Goal: Task Accomplishment & Management: Complete application form

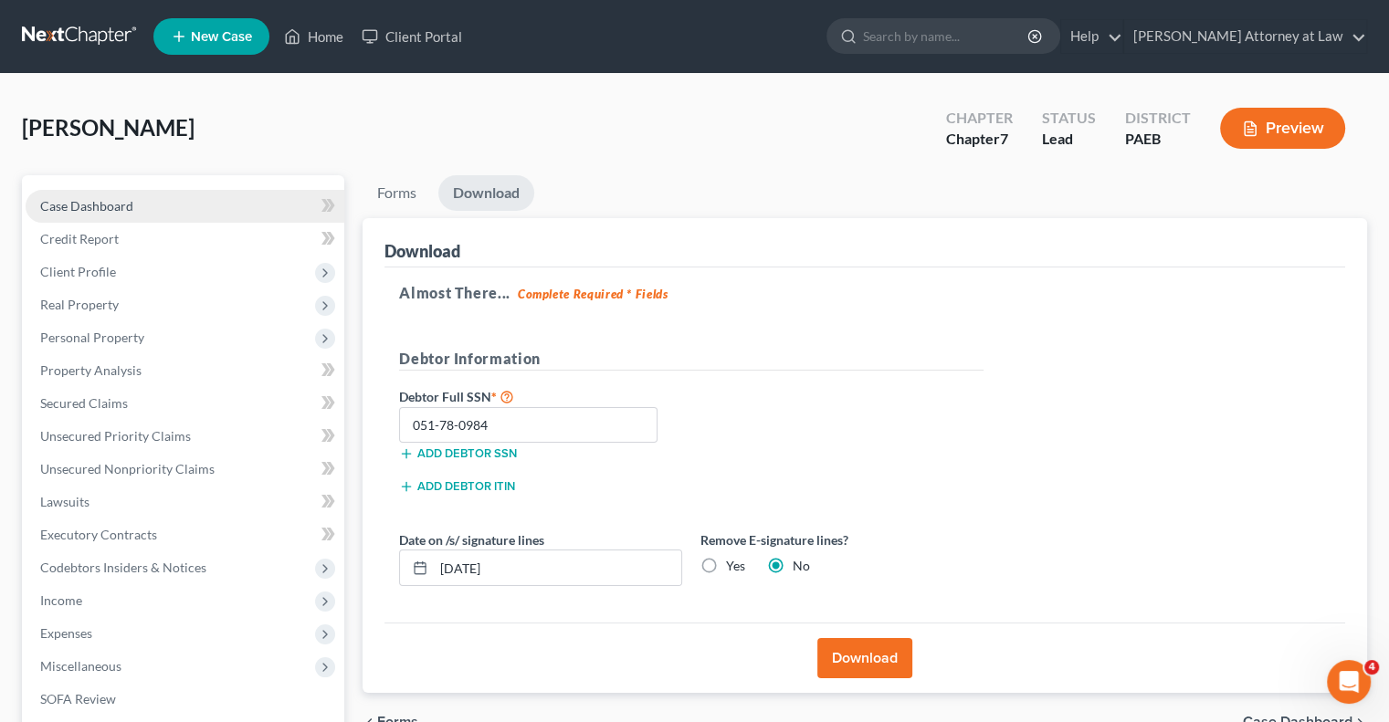
click at [134, 218] on link "Case Dashboard" at bounding box center [185, 206] width 319 height 33
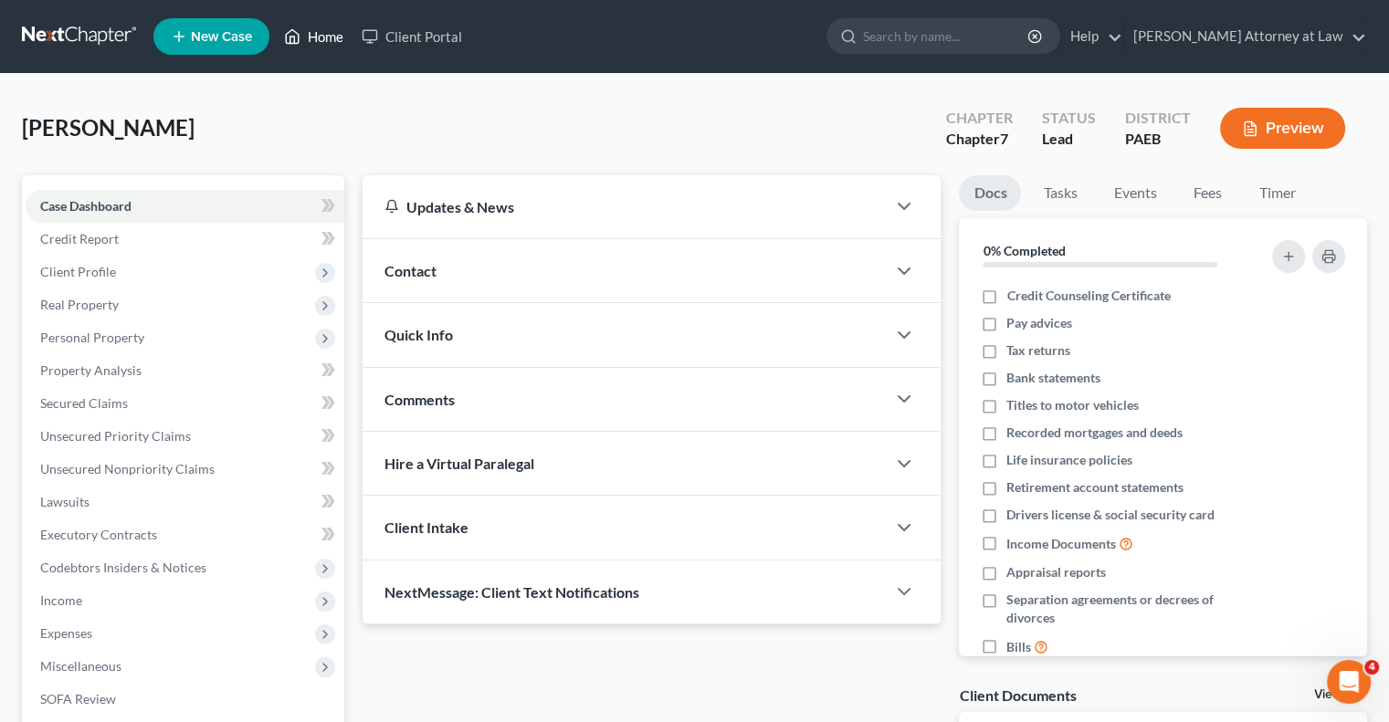
click at [329, 42] on link "Home" at bounding box center [314, 36] width 78 height 33
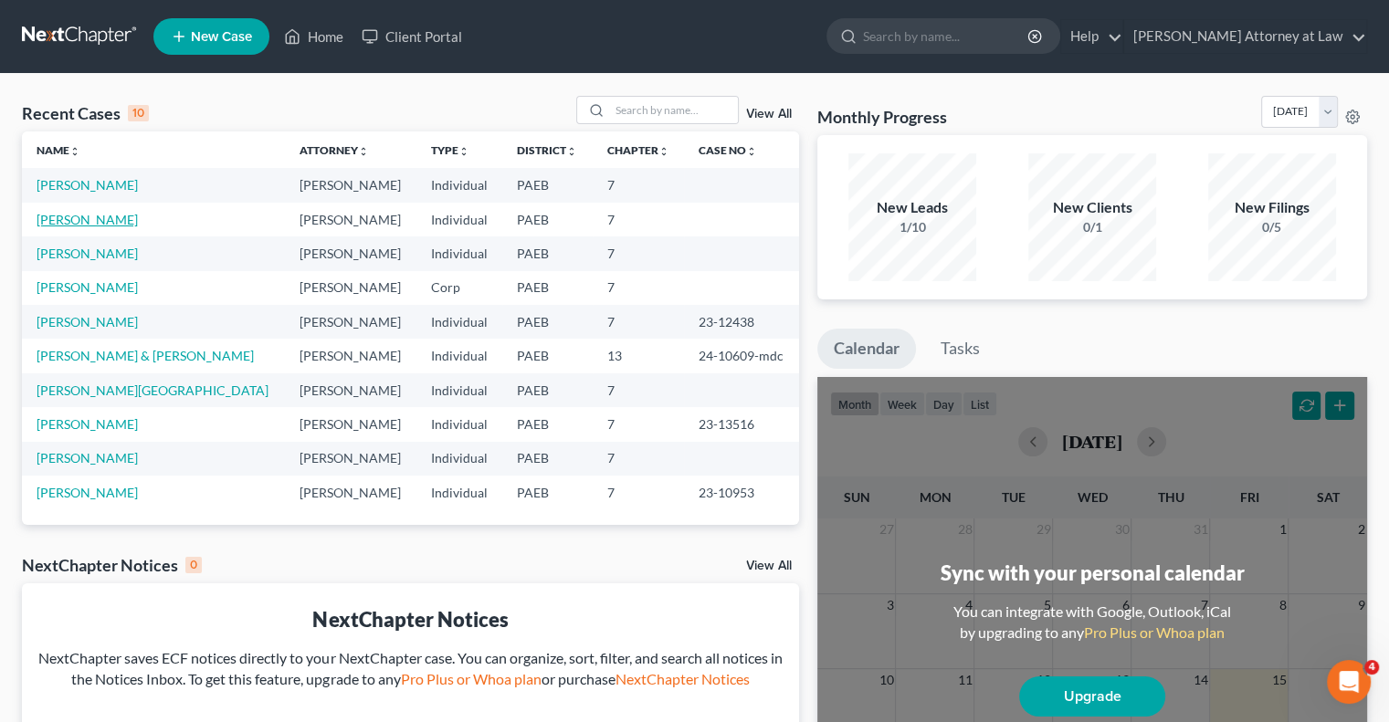
click at [117, 225] on link "[PERSON_NAME]" at bounding box center [87, 220] width 101 height 16
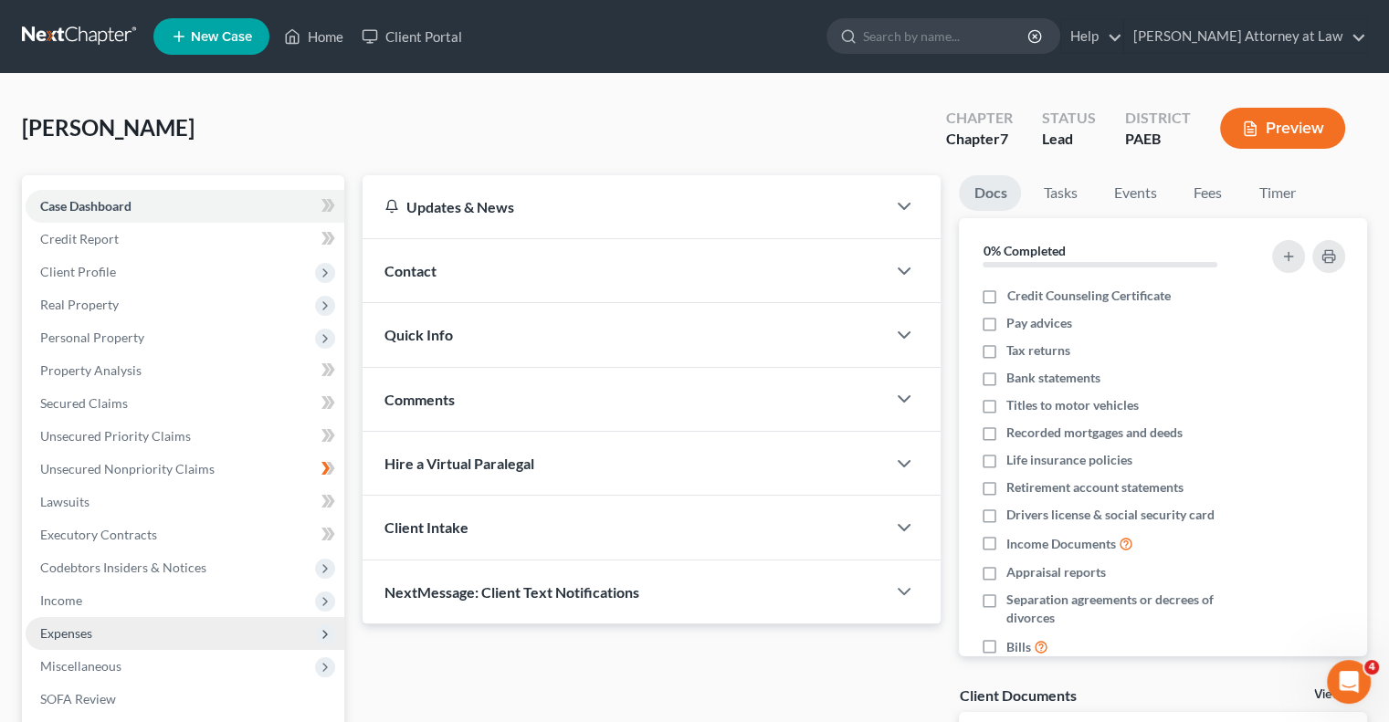
click at [96, 631] on span "Expenses" at bounding box center [185, 633] width 319 height 33
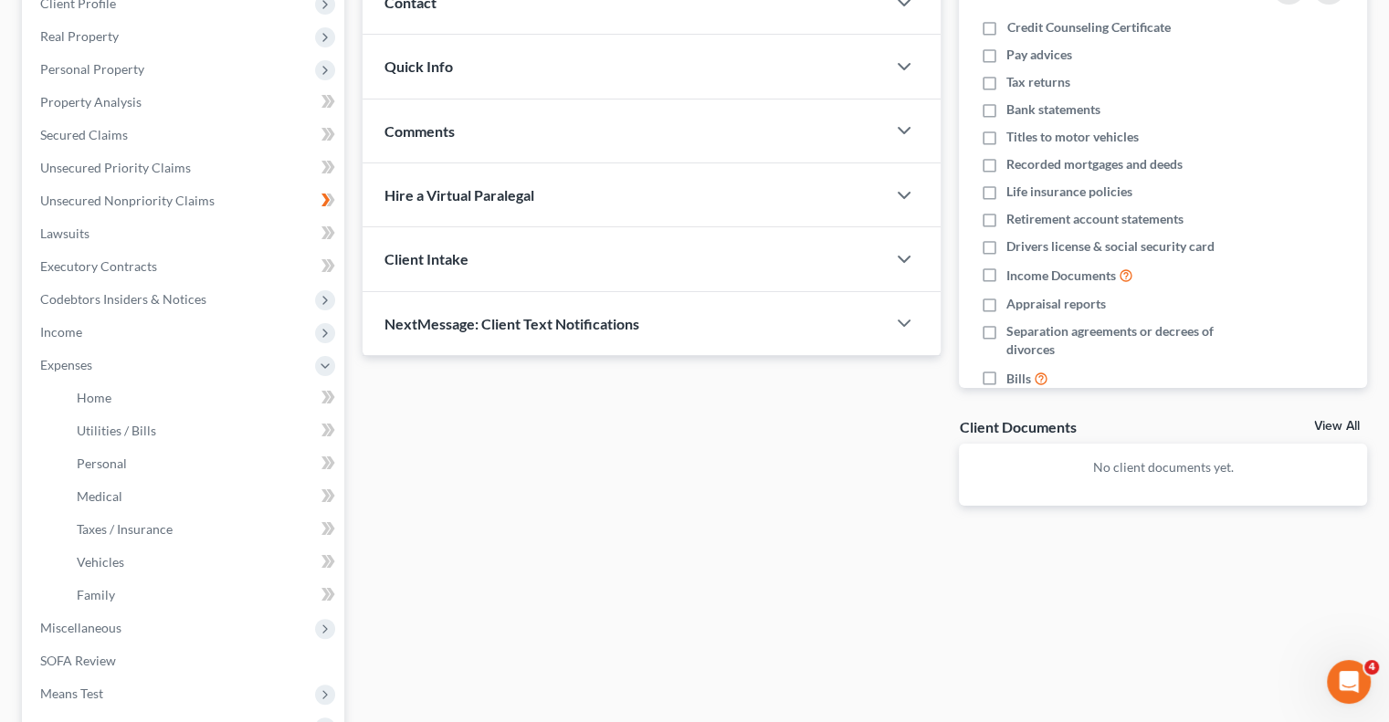
scroll to position [272, 0]
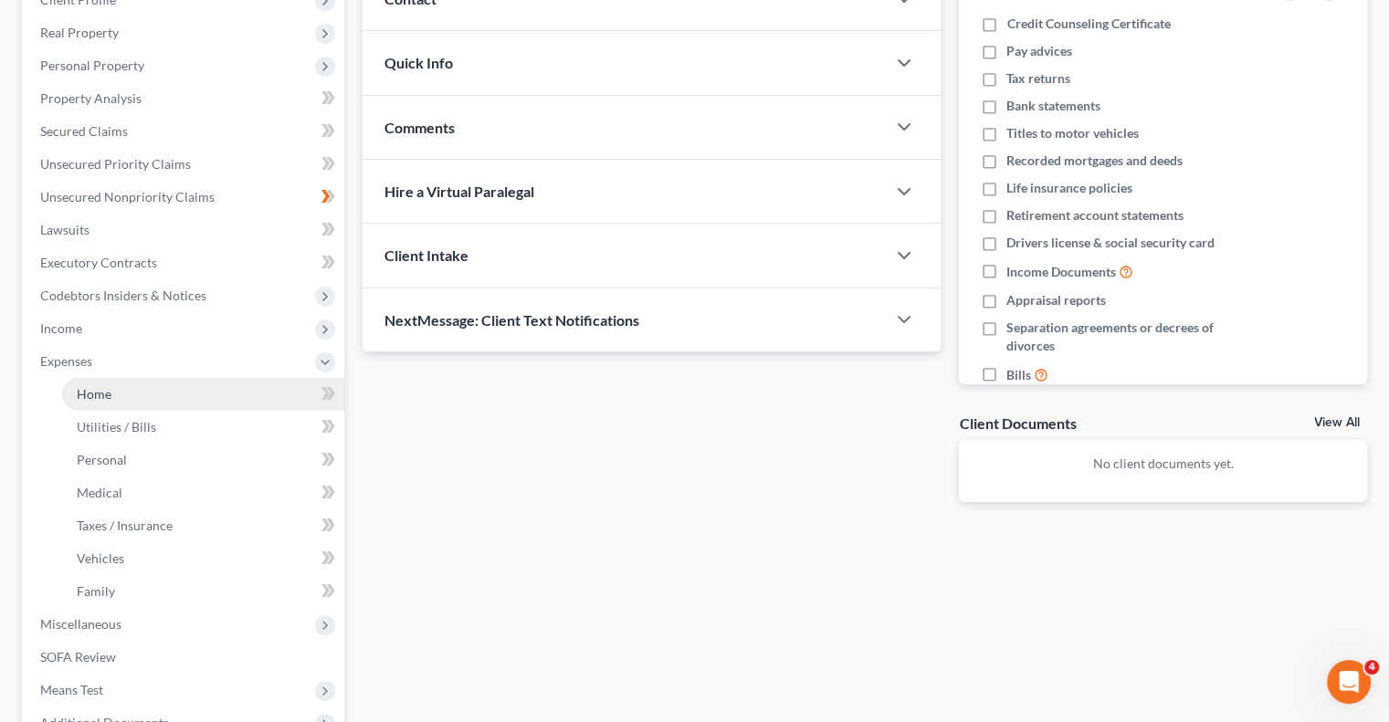
click at [224, 393] on link "Home" at bounding box center [203, 394] width 282 height 33
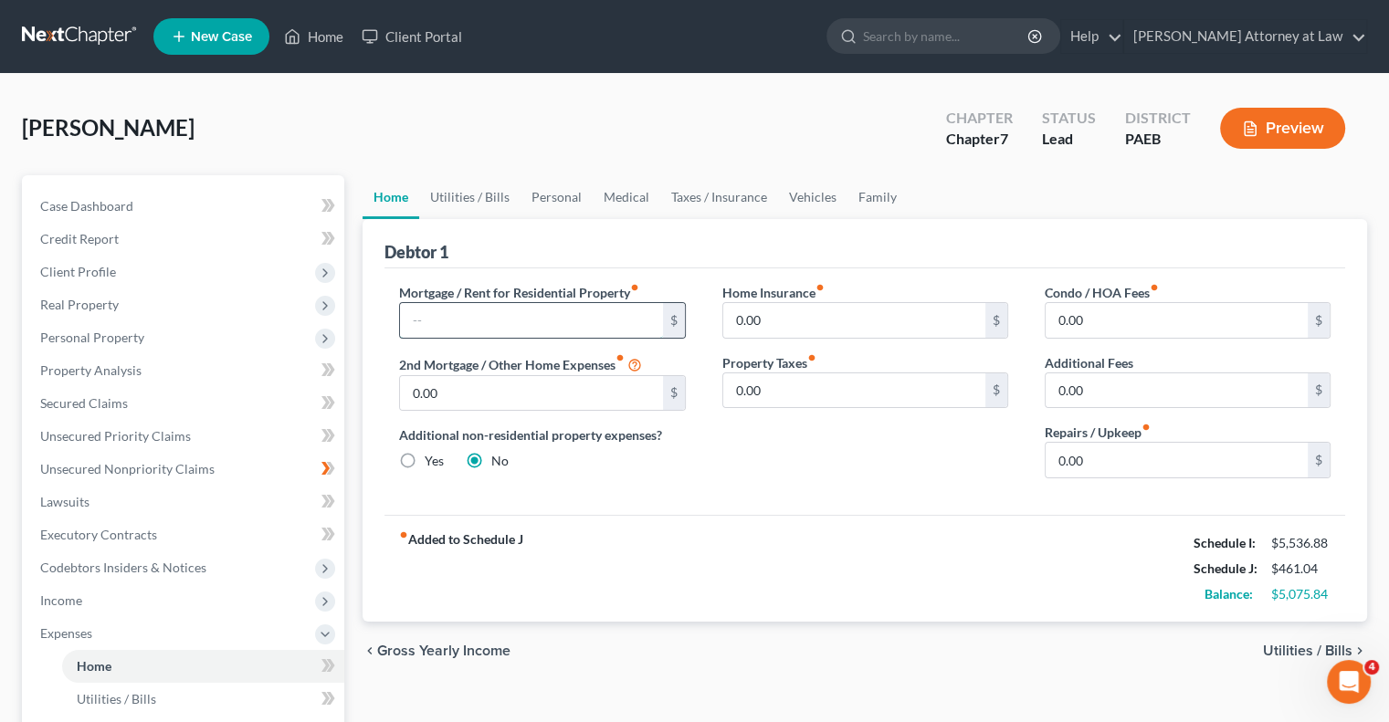
click at [483, 328] on input "text" at bounding box center [531, 320] width 262 height 35
type input "2,089"
click at [470, 196] on link "Utilities / Bills" at bounding box center [469, 197] width 101 height 44
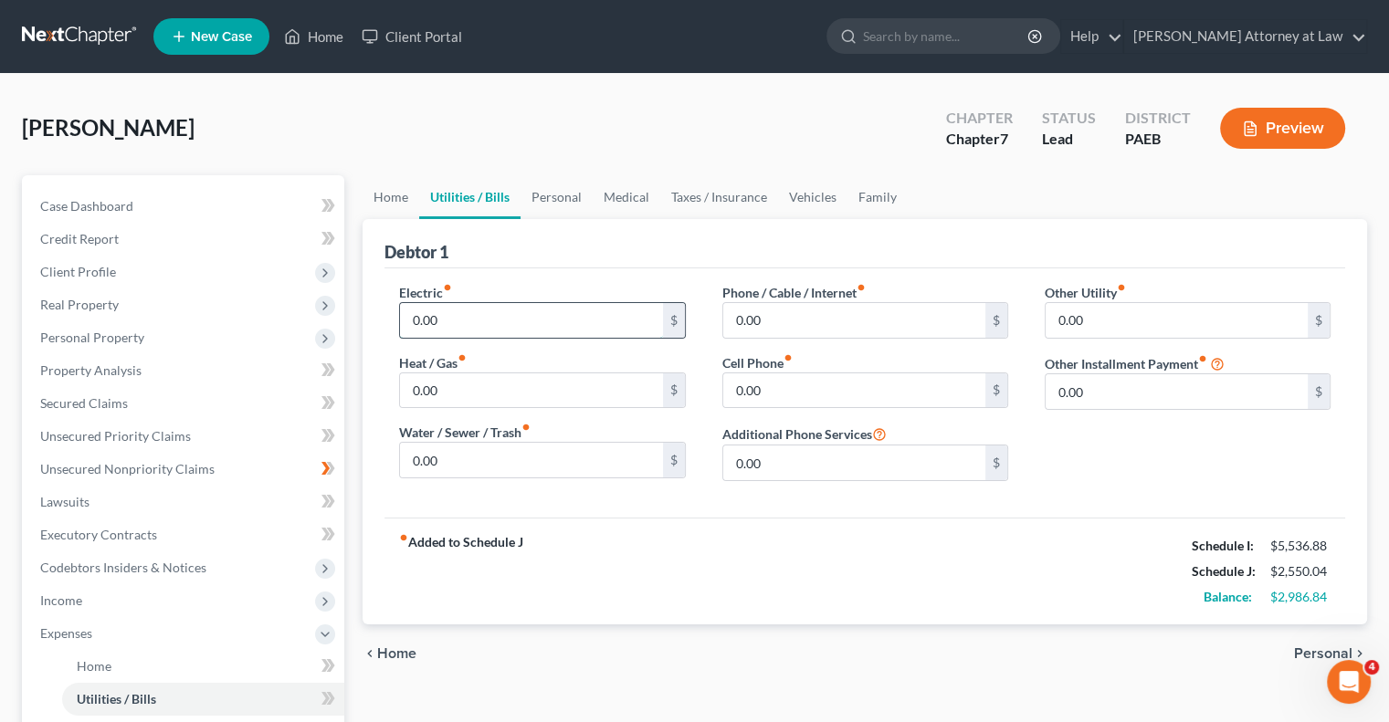
click at [467, 329] on input "0.00" at bounding box center [531, 320] width 262 height 35
type input "175"
click at [464, 466] on input "0.00" at bounding box center [531, 460] width 262 height 35
type input "160"
click at [797, 327] on input "0.00" at bounding box center [854, 320] width 262 height 35
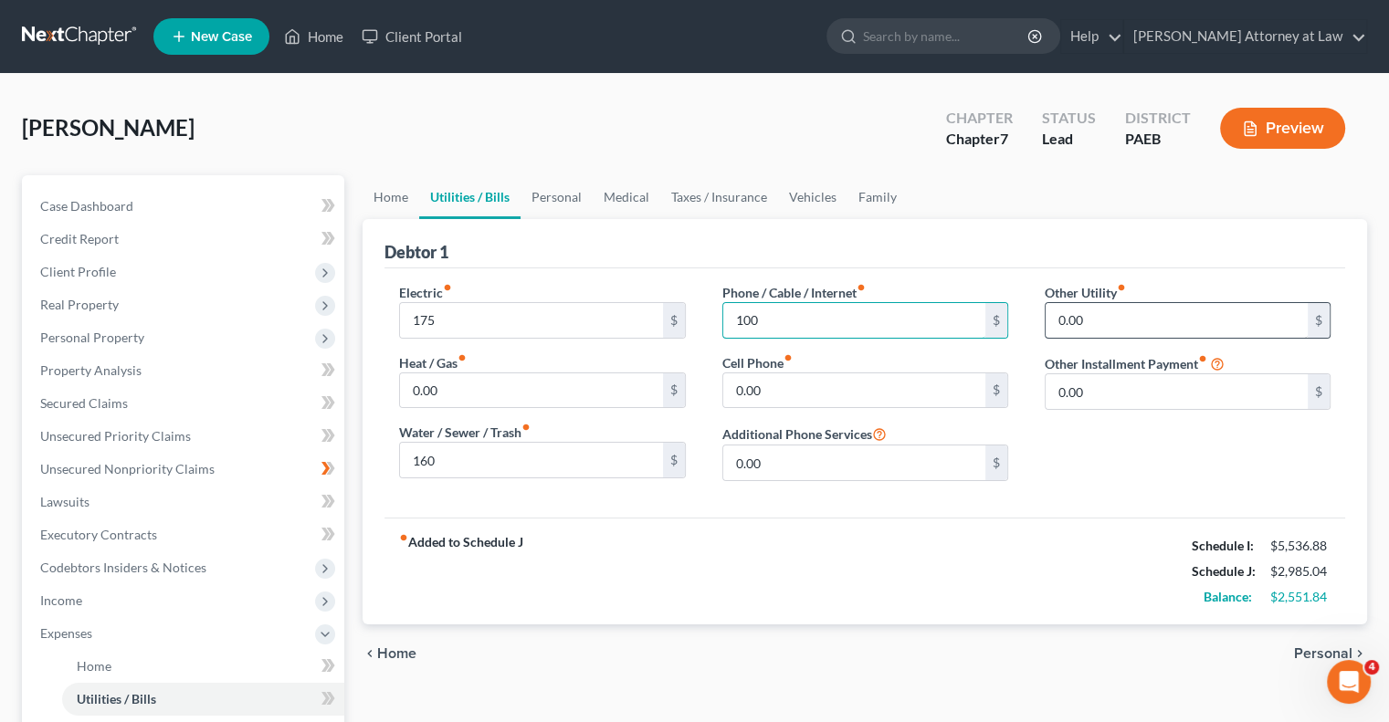
type input "100"
click at [1095, 328] on input "0.00" at bounding box center [1176, 320] width 262 height 35
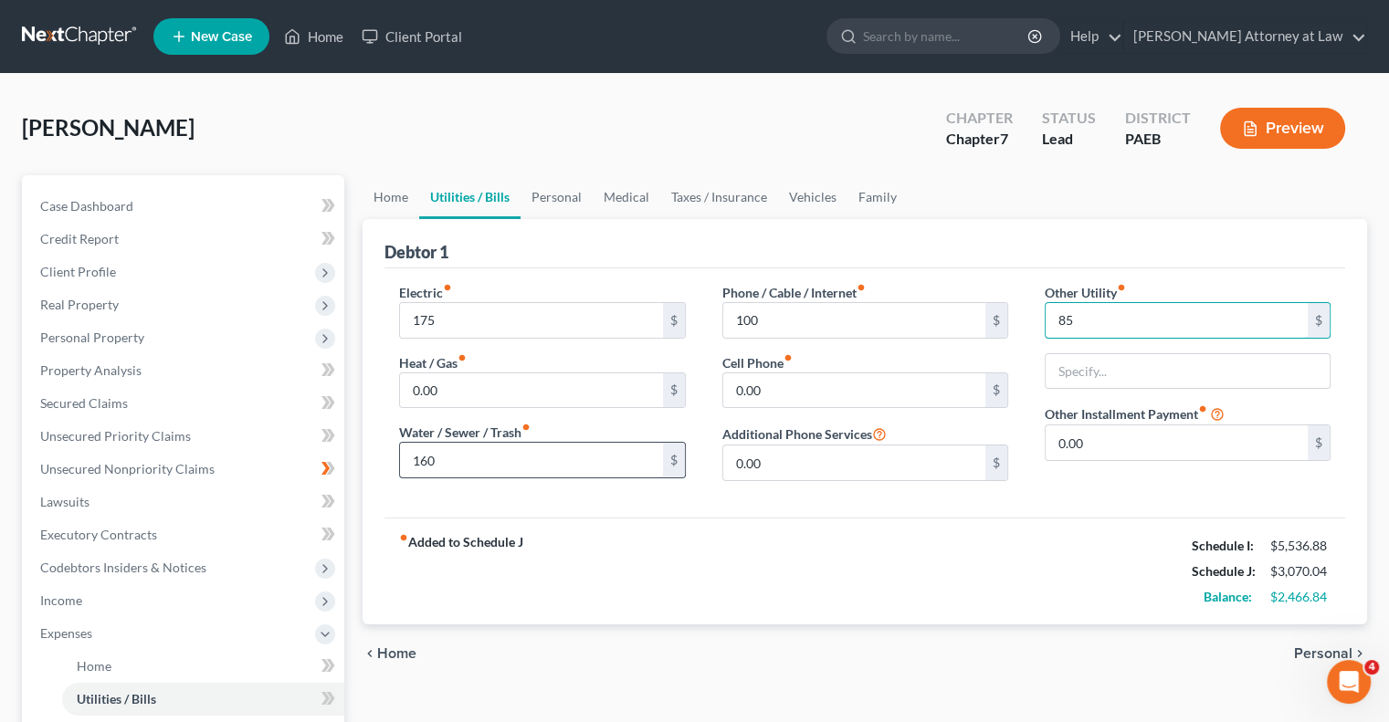
type input "85"
click at [488, 466] on input "160" at bounding box center [531, 460] width 262 height 35
type input "245"
click at [400, 192] on link "Home" at bounding box center [390, 197] width 57 height 44
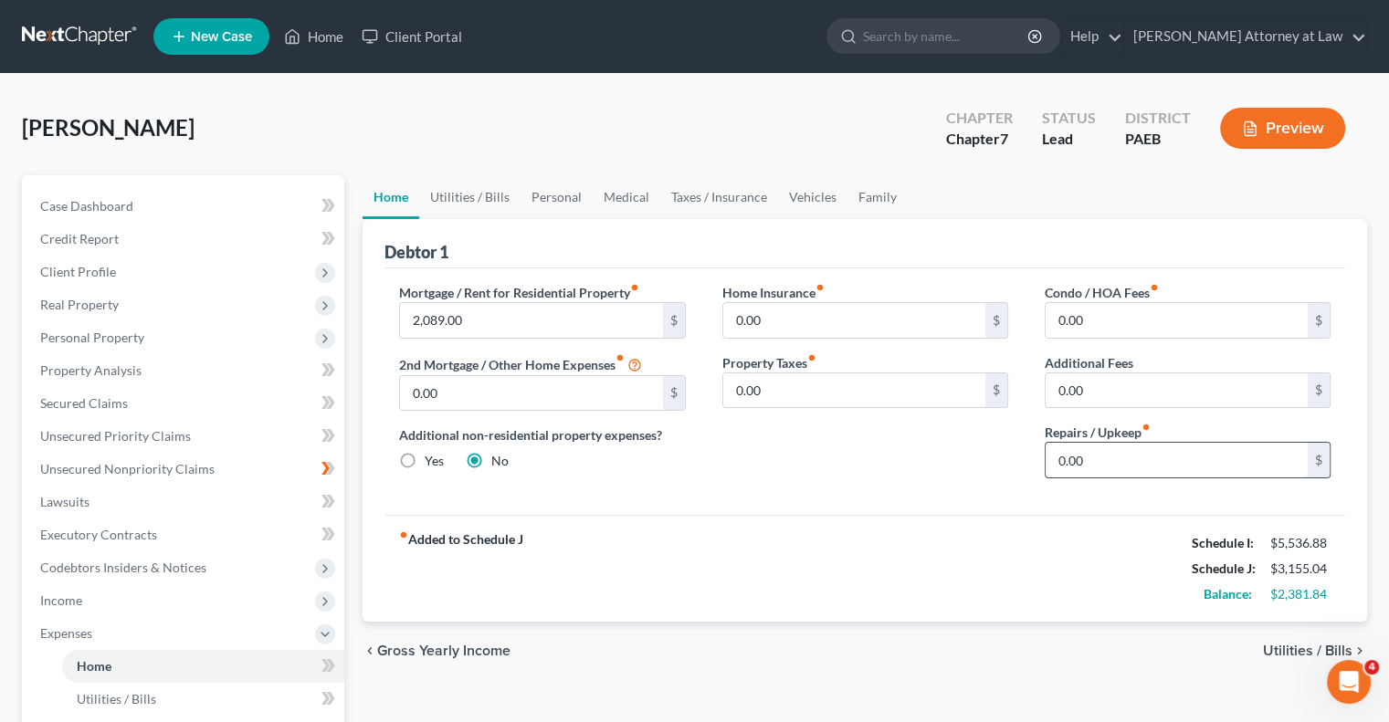
click at [1106, 464] on input "0.00" at bounding box center [1176, 460] width 262 height 35
type input "100"
click at [475, 202] on link "Utilities / Bills" at bounding box center [469, 197] width 101 height 44
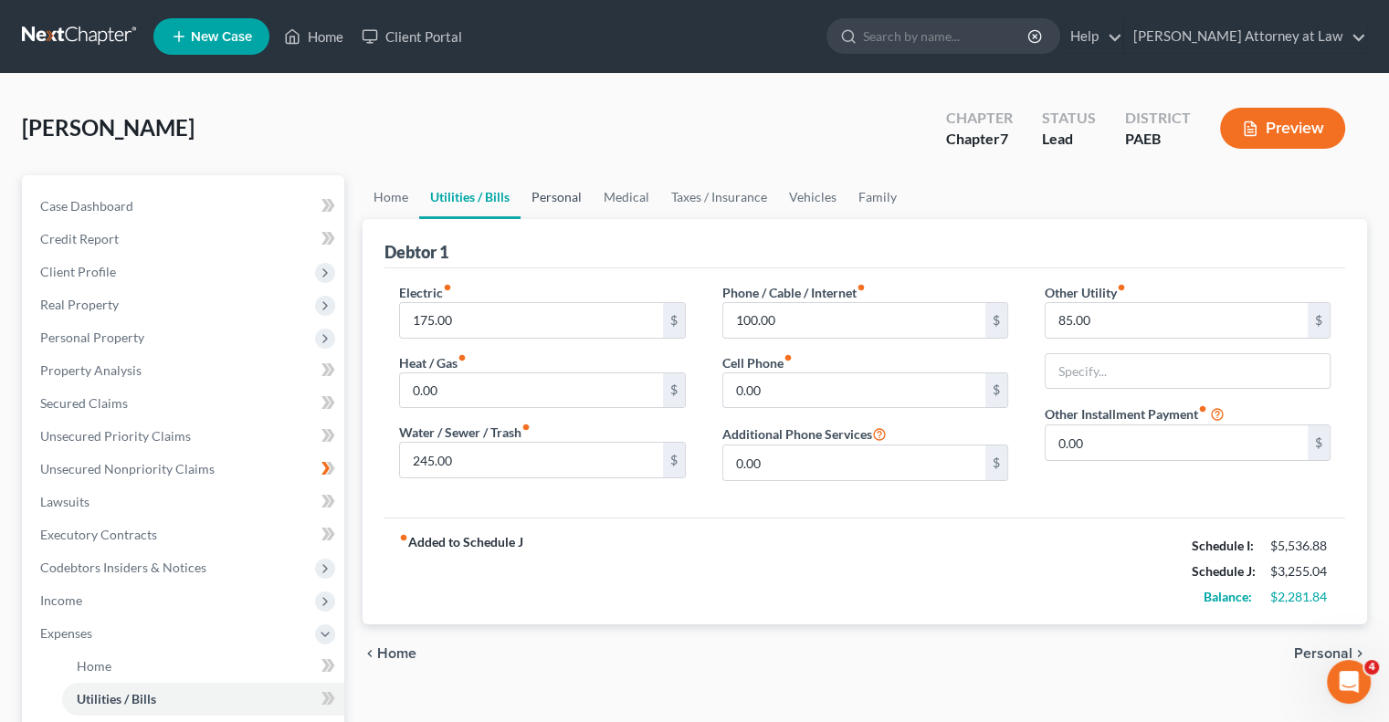
click at [557, 202] on link "Personal" at bounding box center [556, 197] width 72 height 44
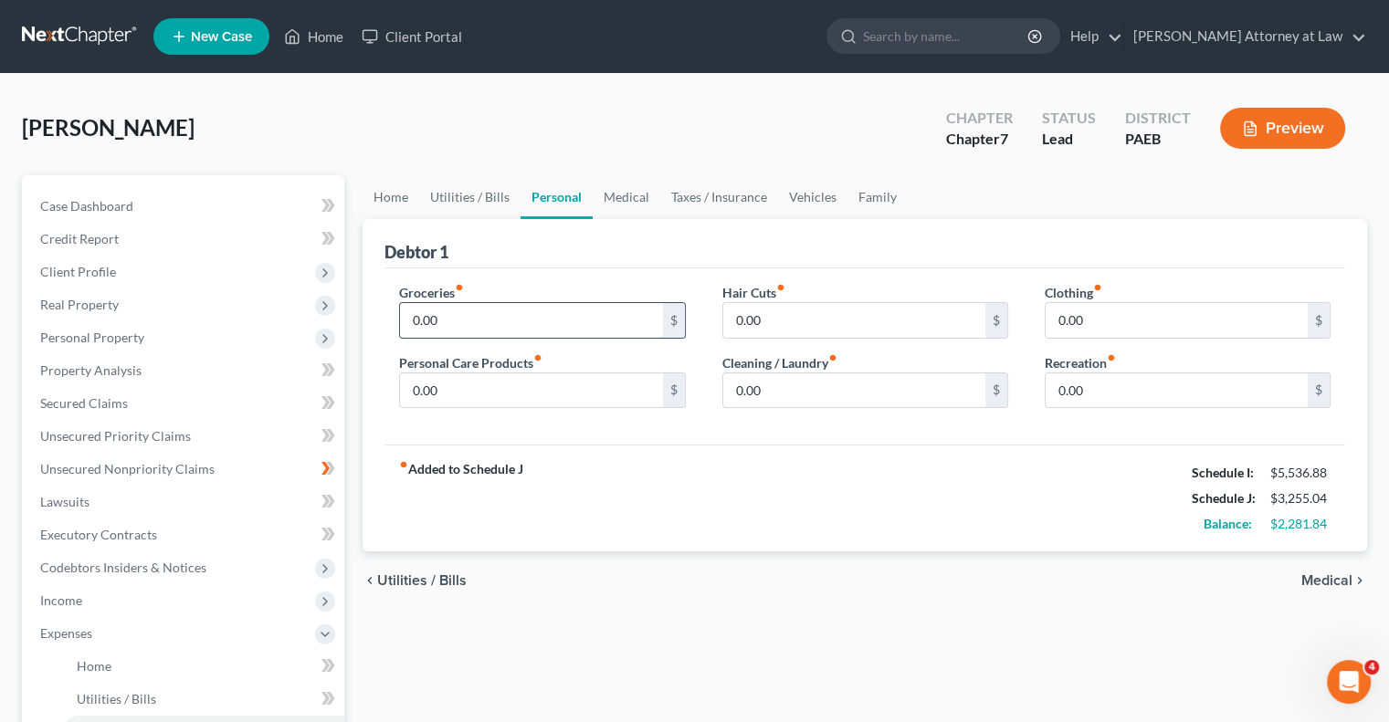
click at [488, 314] on input "0.00" at bounding box center [531, 320] width 262 height 35
type input "1,000"
click at [784, 393] on input "0.00" at bounding box center [854, 390] width 262 height 35
type input "50"
click at [812, 202] on link "Vehicles" at bounding box center [812, 197] width 69 height 44
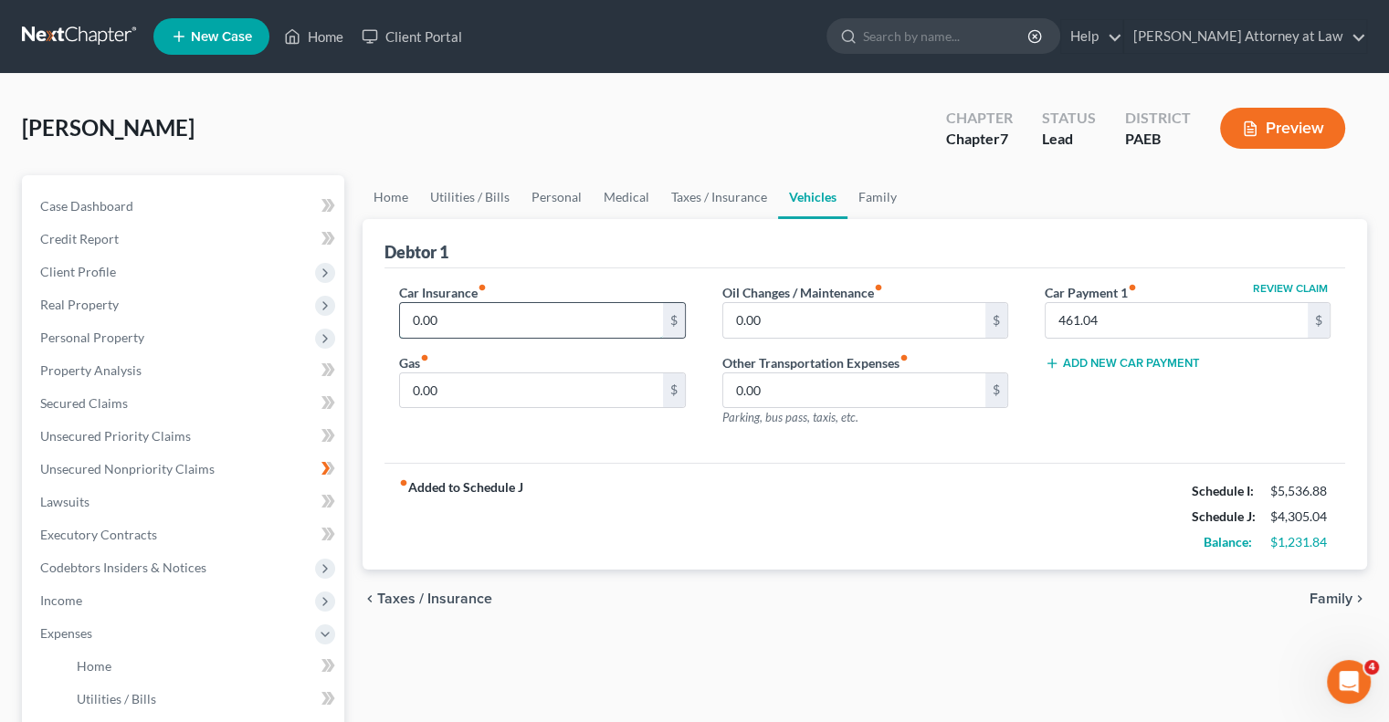
click at [475, 325] on input "0.00" at bounding box center [531, 320] width 262 height 35
type input "400"
click at [709, 204] on link "Taxes / Insurance" at bounding box center [719, 197] width 118 height 44
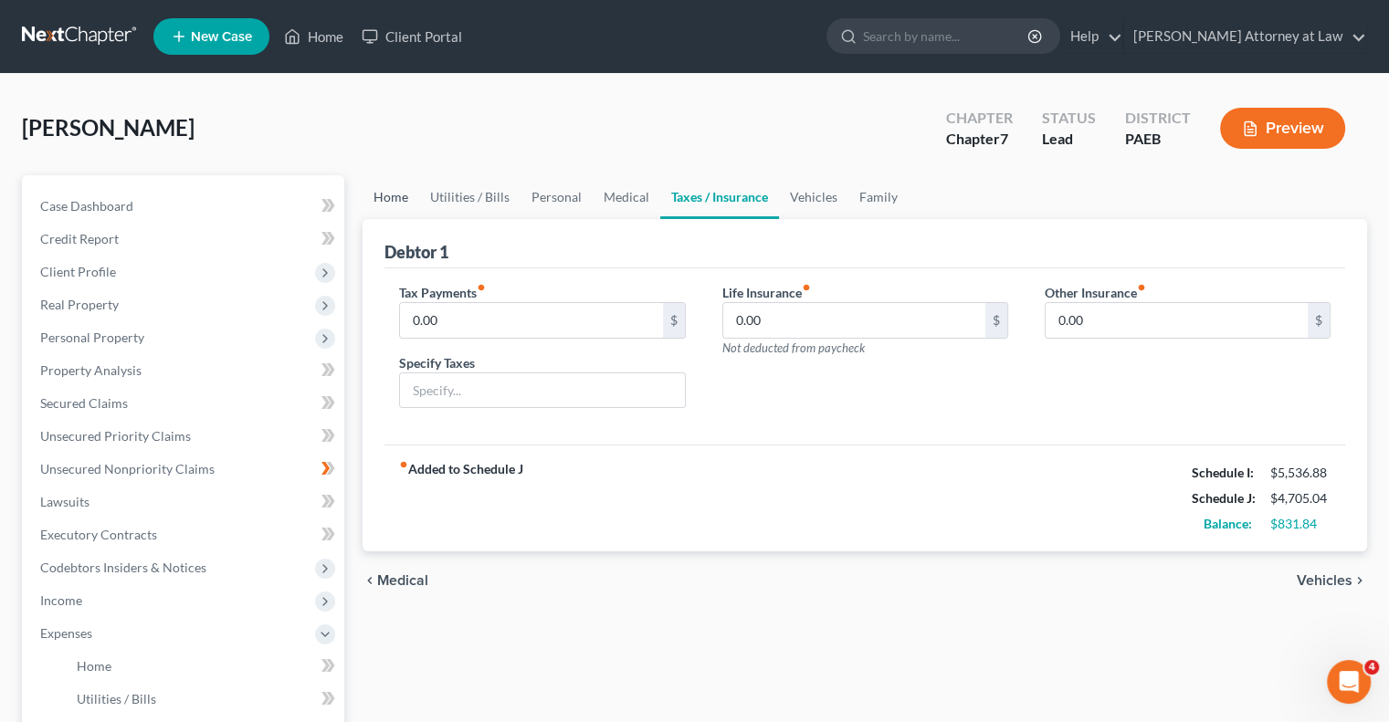
click at [383, 197] on link "Home" at bounding box center [390, 197] width 57 height 44
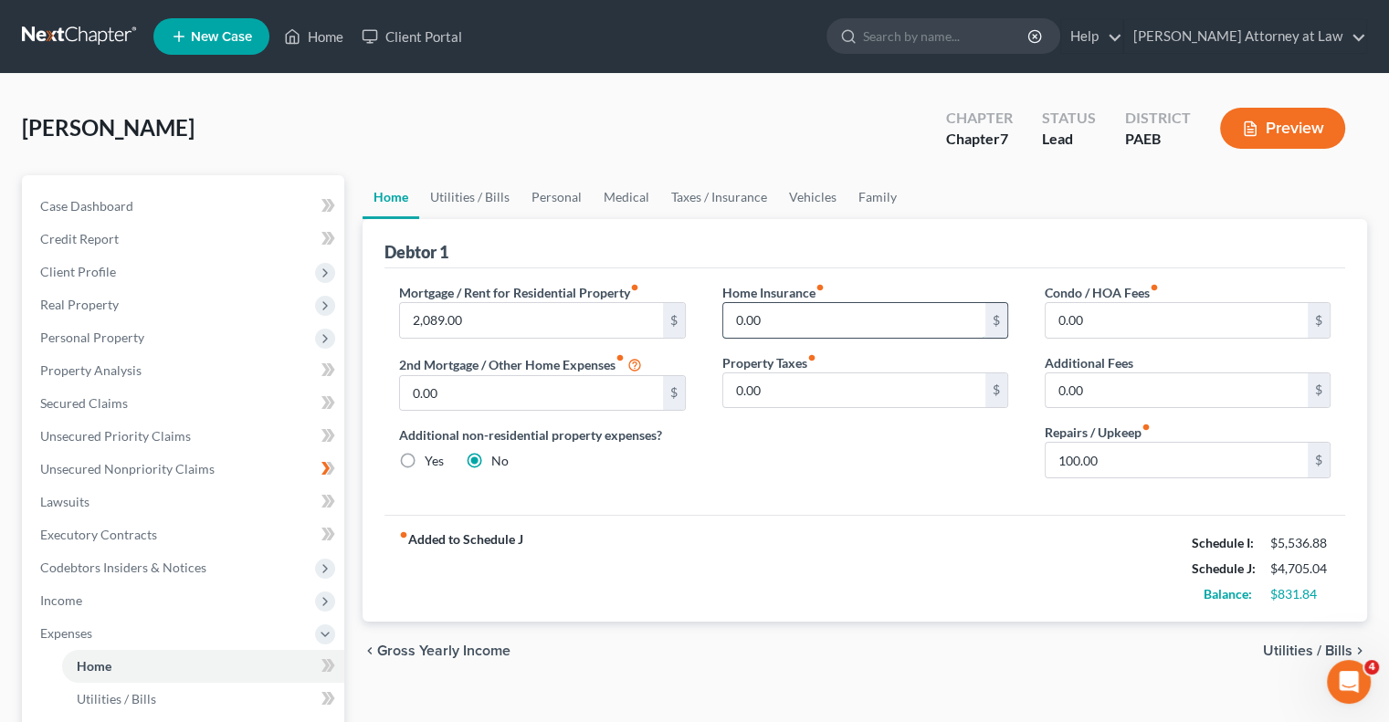
click at [786, 320] on input "0.00" at bounding box center [854, 320] width 262 height 35
type input "15"
click at [542, 205] on link "Personal" at bounding box center [556, 197] width 72 height 44
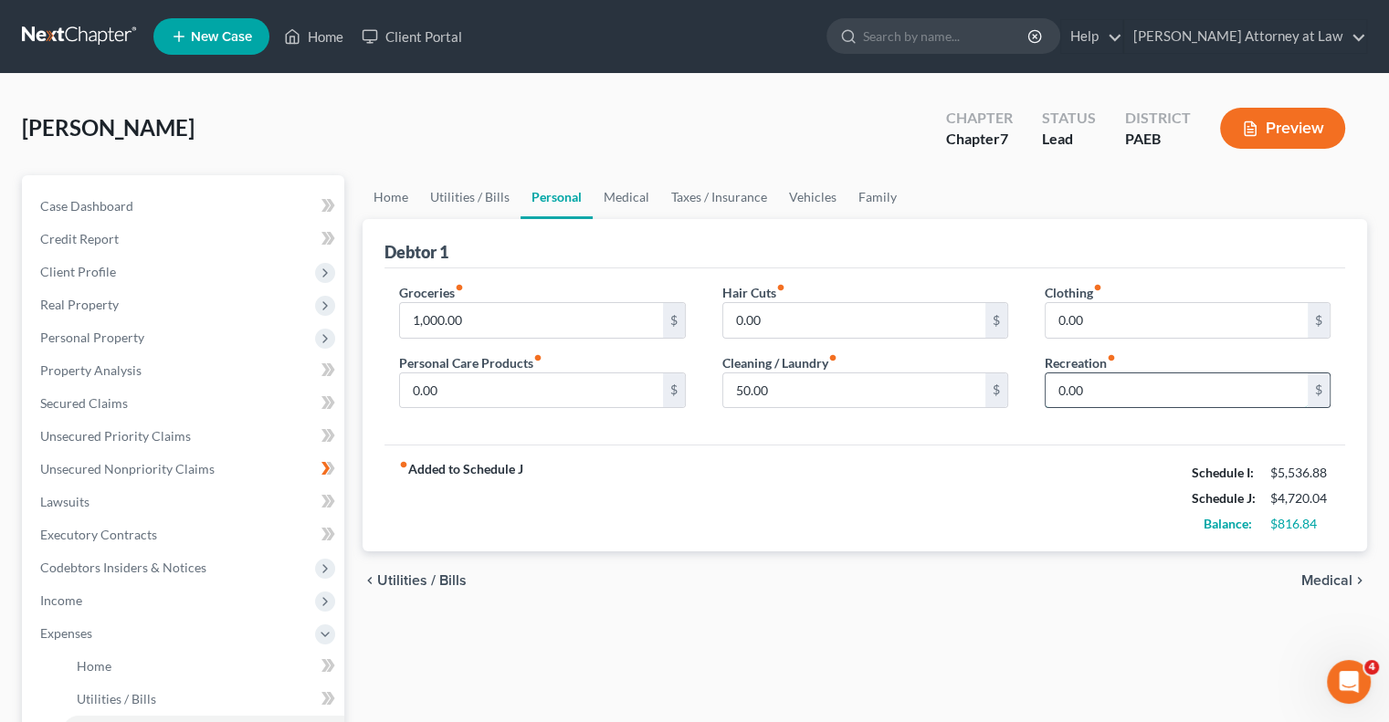
click at [1095, 396] on input "0.00" at bounding box center [1176, 390] width 262 height 35
type input "100"
click at [819, 195] on link "Vehicles" at bounding box center [812, 197] width 69 height 44
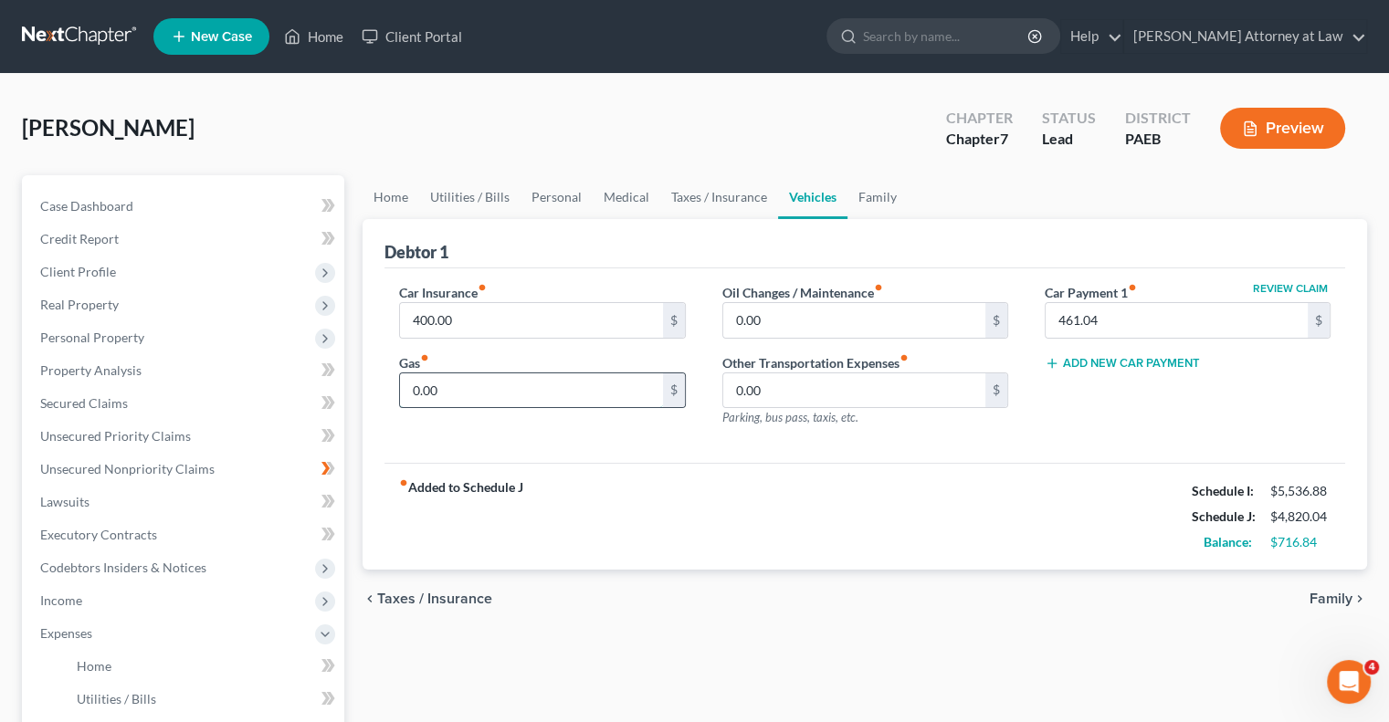
click at [485, 383] on input "0.00" at bounding box center [531, 390] width 262 height 35
type input "200"
click at [770, 320] on input "0.00" at bounding box center [854, 320] width 262 height 35
type input "50"
click at [847, 379] on input "0.00" at bounding box center [854, 390] width 262 height 35
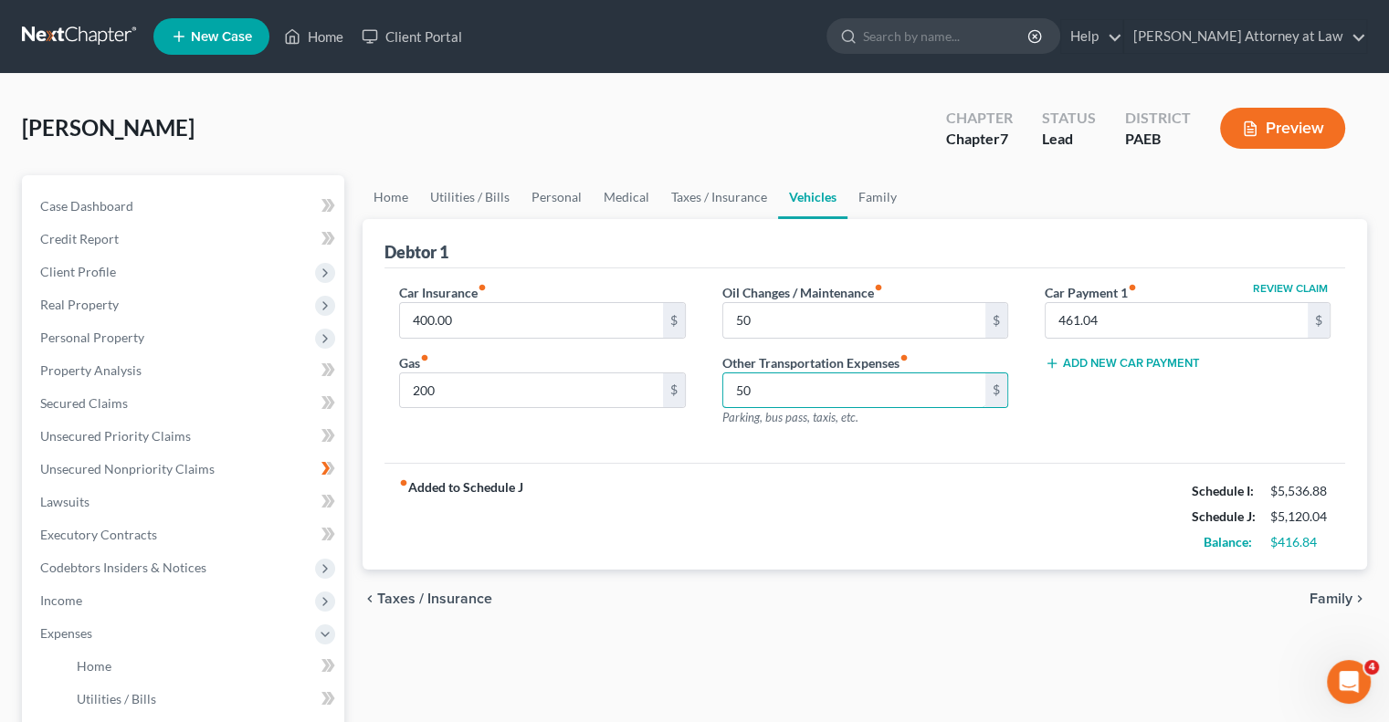
type input "50"
click at [945, 355] on div "Other Transportation Expenses fiber_manual_record 50 $ Parking, bus pass, taxis…" at bounding box center [865, 390] width 286 height 74
click at [723, 202] on link "Taxes / Insurance" at bounding box center [719, 197] width 118 height 44
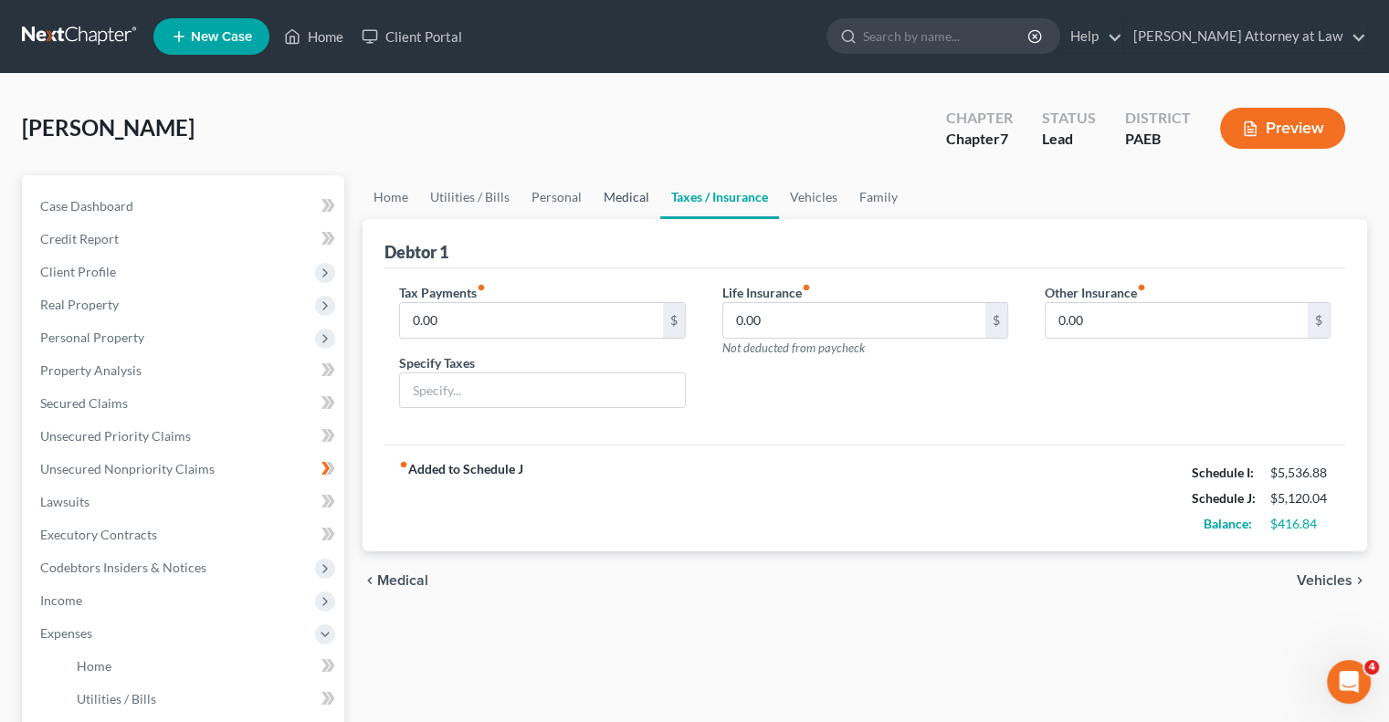
click at [628, 194] on link "Medical" at bounding box center [626, 197] width 68 height 44
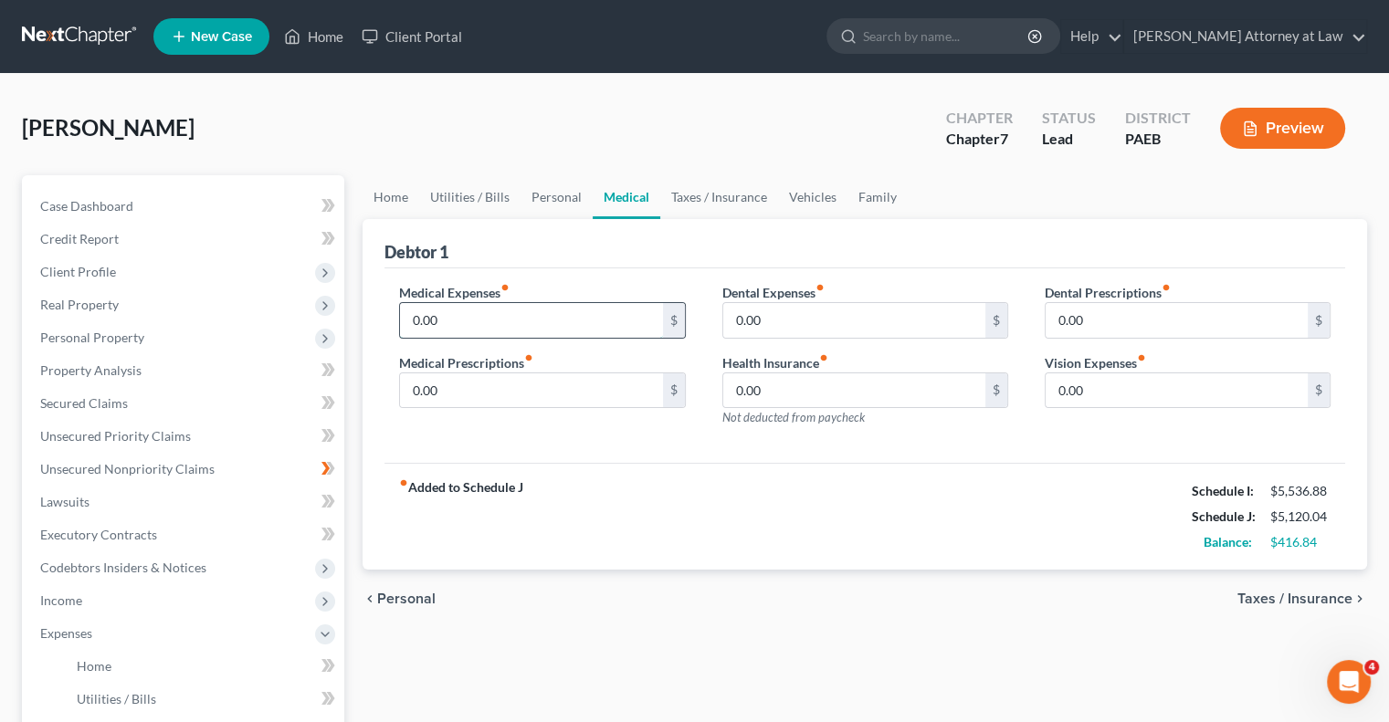
click at [581, 320] on input "0.00" at bounding box center [531, 320] width 262 height 35
type input "100"
click at [573, 387] on input "0.00" at bounding box center [531, 390] width 262 height 35
type input "100"
click at [796, 320] on input "0.00" at bounding box center [854, 320] width 262 height 35
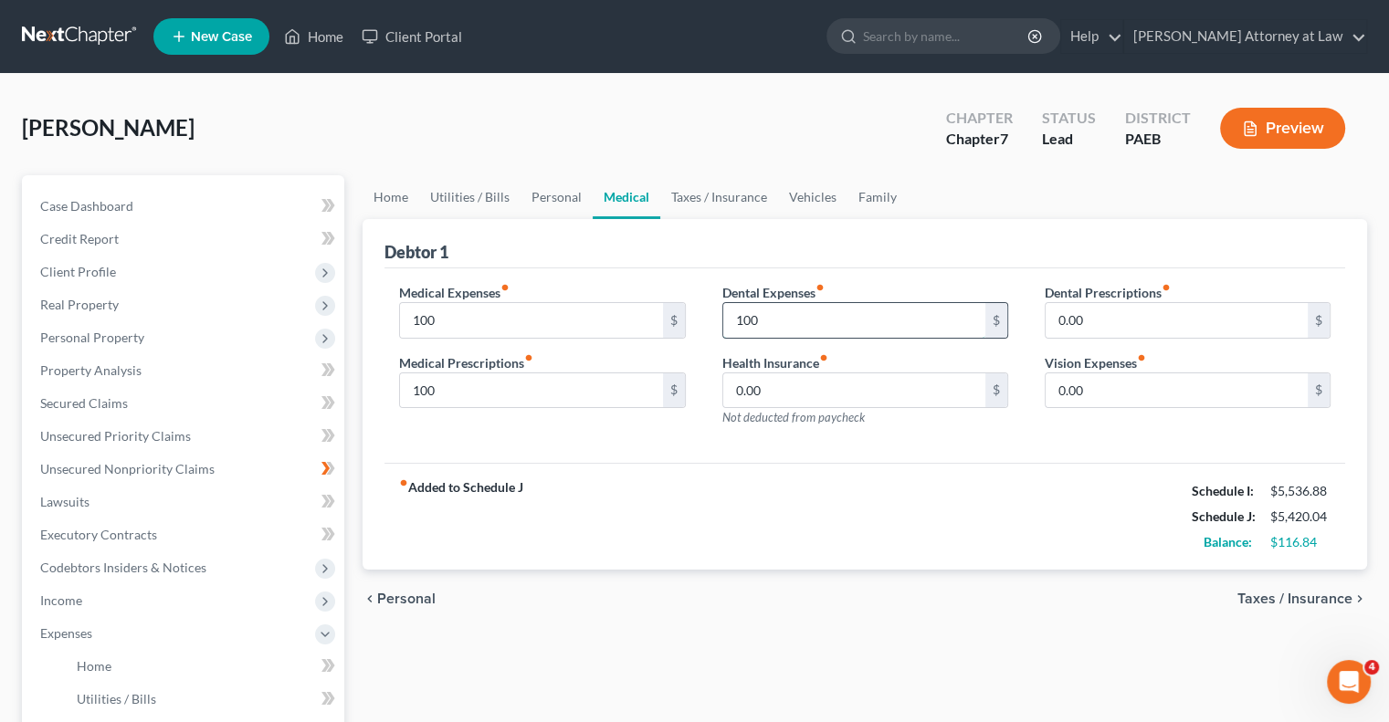
type input "100"
click at [863, 493] on div "fiber_manual_record Added to Schedule J Schedule I: $5,536.88 Schedule J: $5,42…" at bounding box center [864, 516] width 960 height 107
click at [558, 198] on link "Personal" at bounding box center [556, 197] width 72 height 44
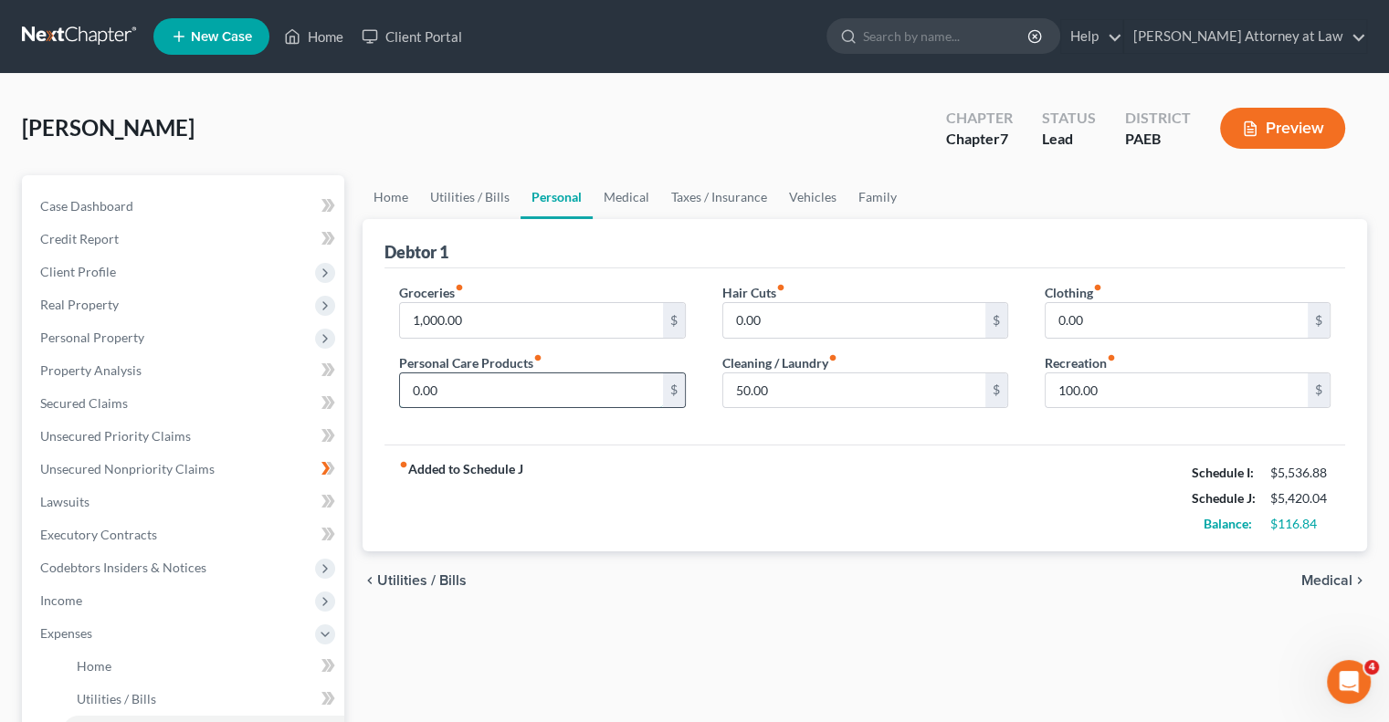
click at [494, 382] on input "0.00" at bounding box center [531, 390] width 262 height 35
type input "20"
click at [767, 320] on input "0.00" at bounding box center [854, 320] width 262 height 35
type input "40"
click at [847, 385] on input "50.00" at bounding box center [854, 390] width 262 height 35
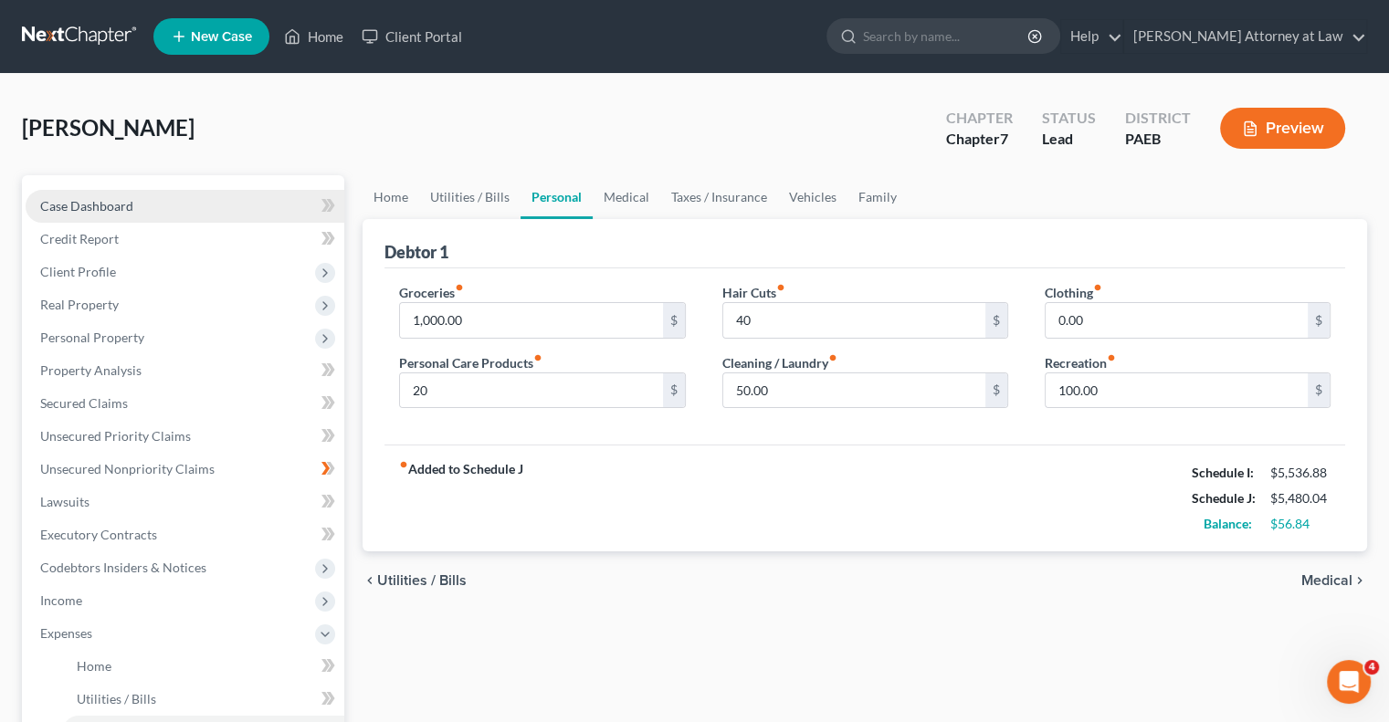
click at [74, 207] on span "Case Dashboard" at bounding box center [86, 206] width 93 height 16
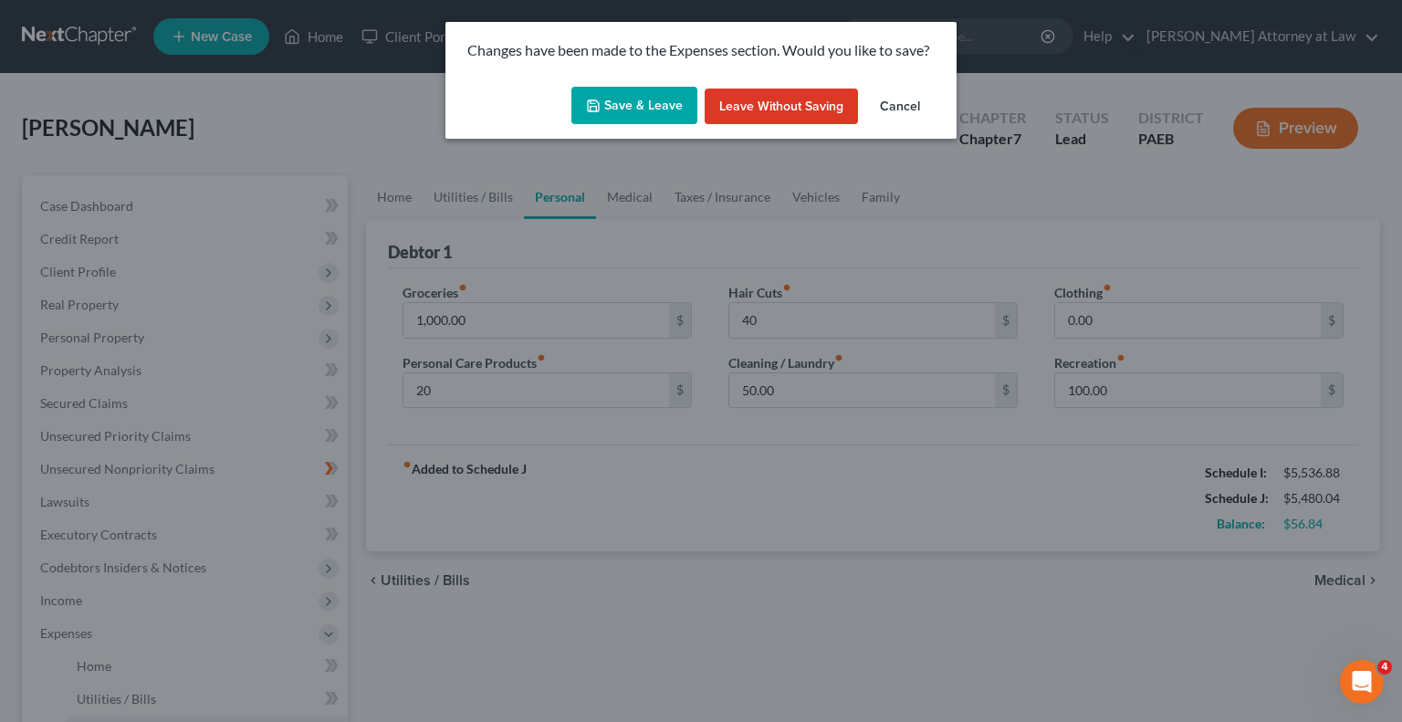
click at [603, 114] on button "Save & Leave" at bounding box center [634, 106] width 126 height 38
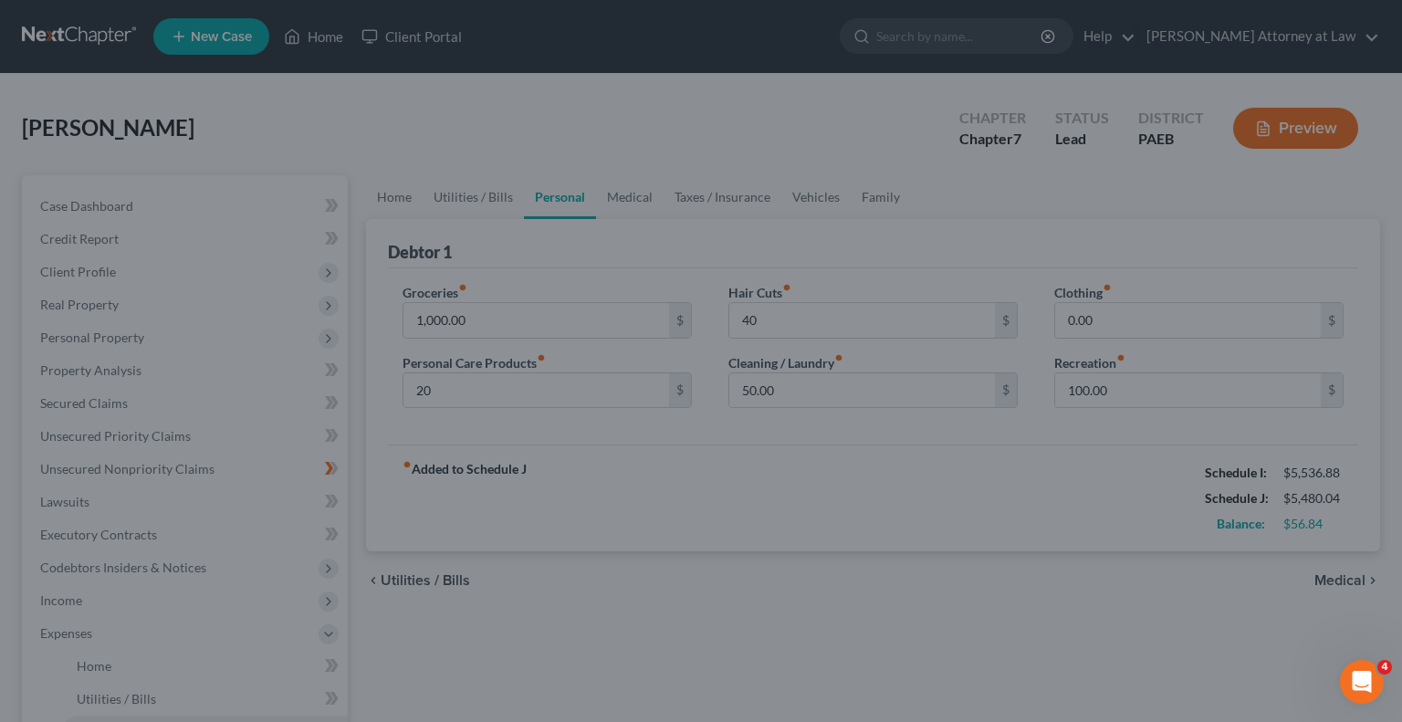
type input "20.00"
type input "40.00"
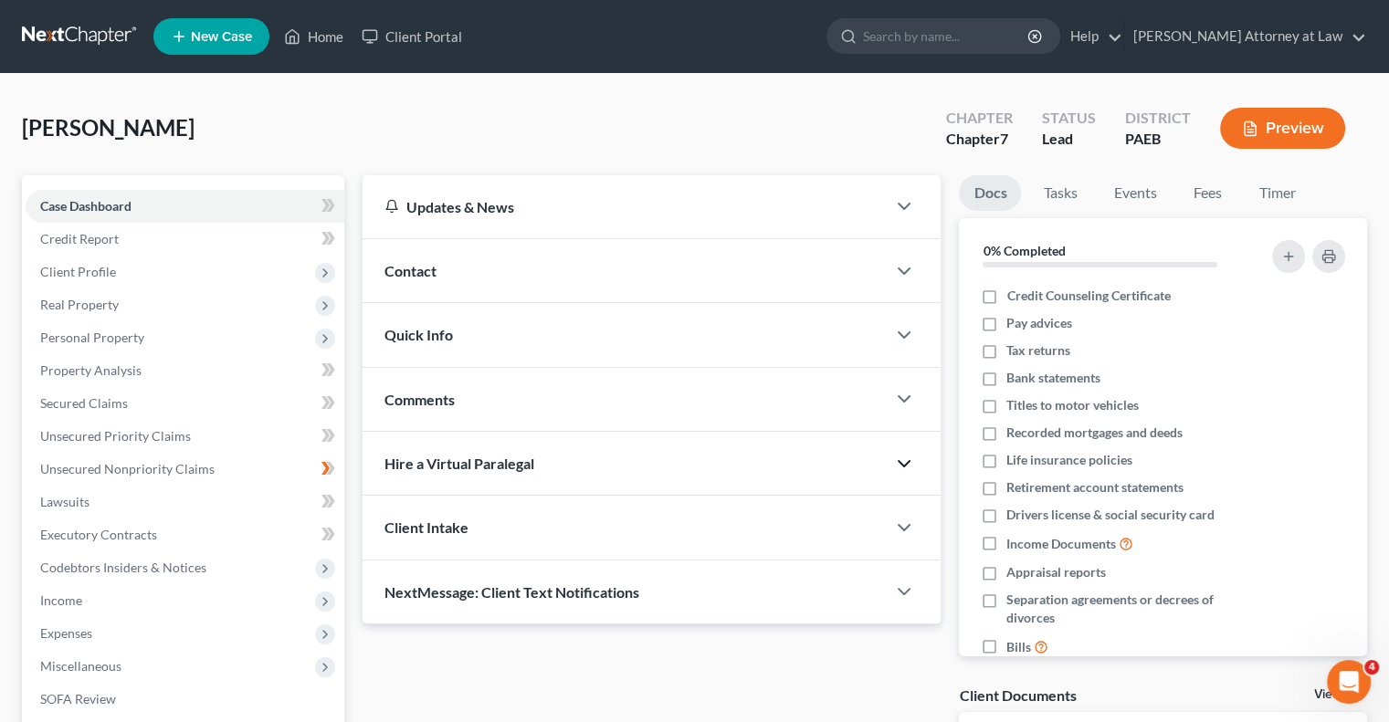
click at [903, 460] on icon "button" at bounding box center [904, 464] width 22 height 22
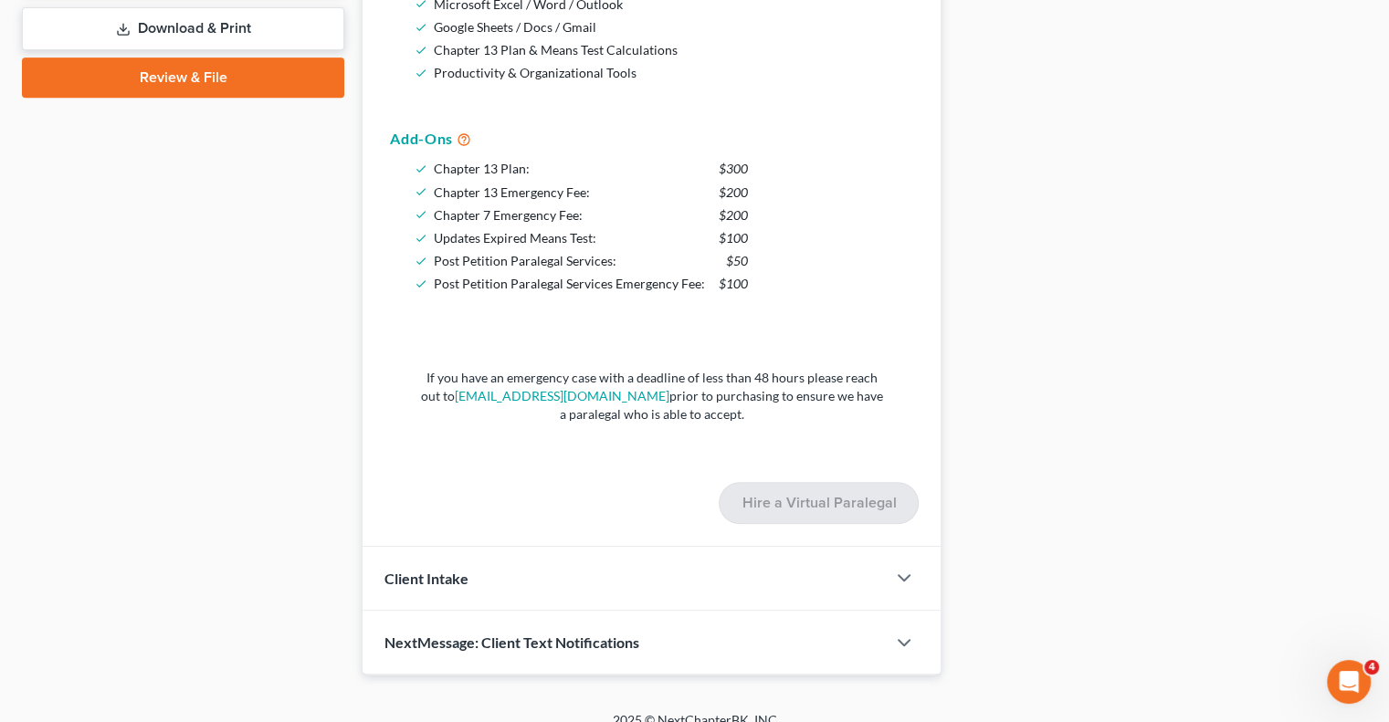
scroll to position [823, 0]
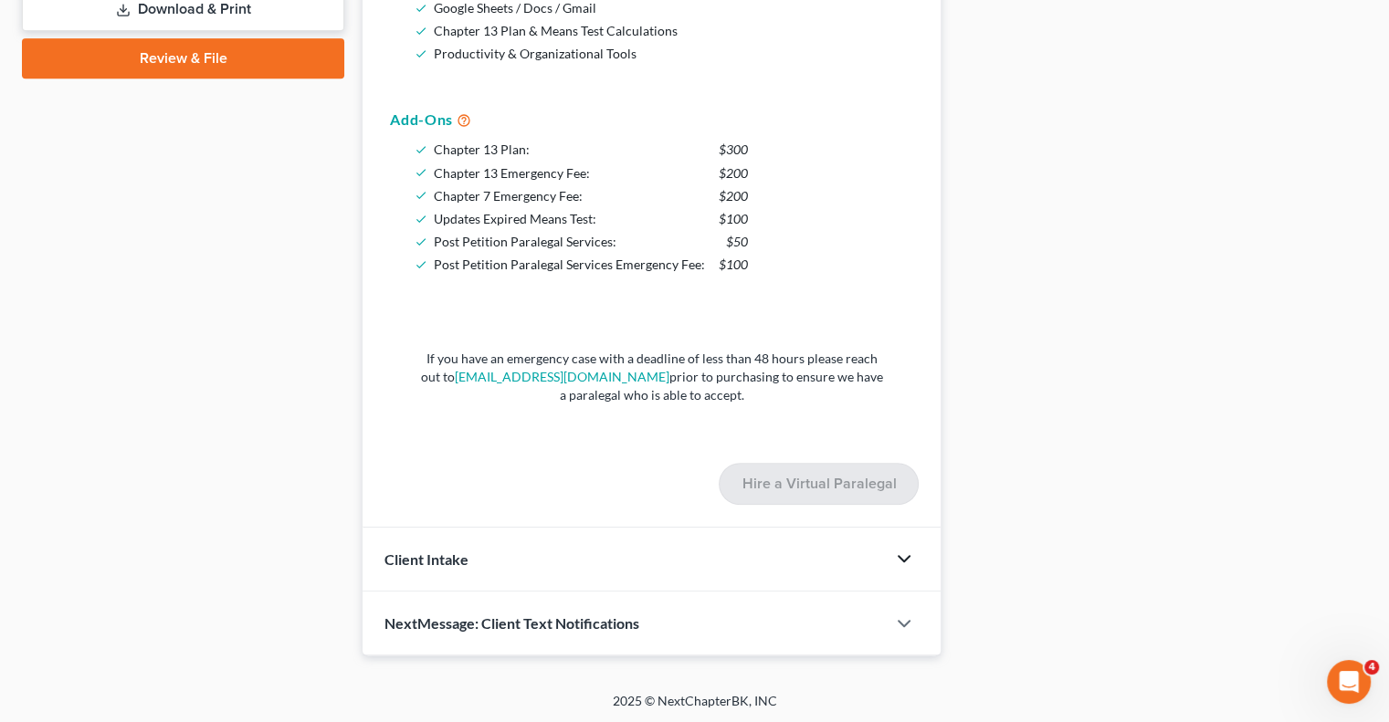
click at [902, 554] on icon "button" at bounding box center [904, 559] width 22 height 22
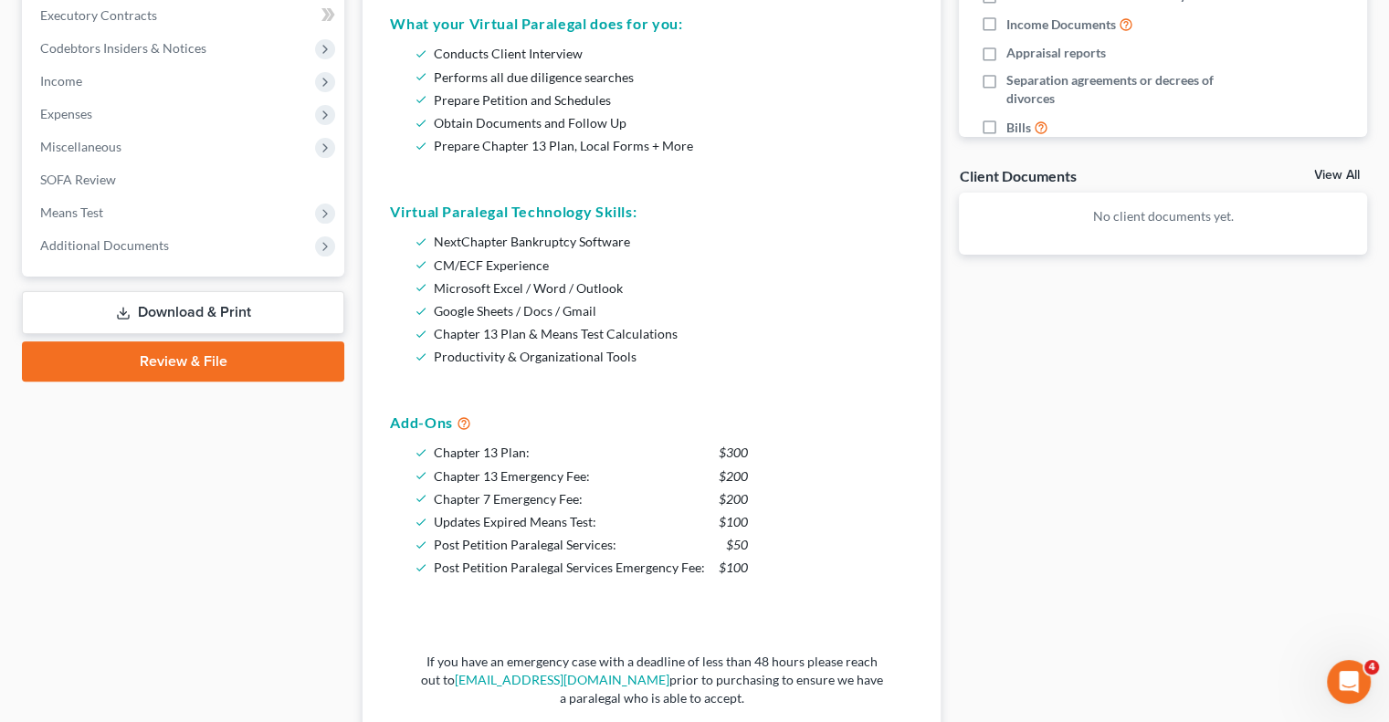
scroll to position [508, 0]
